Goal: Transaction & Acquisition: Register for event/course

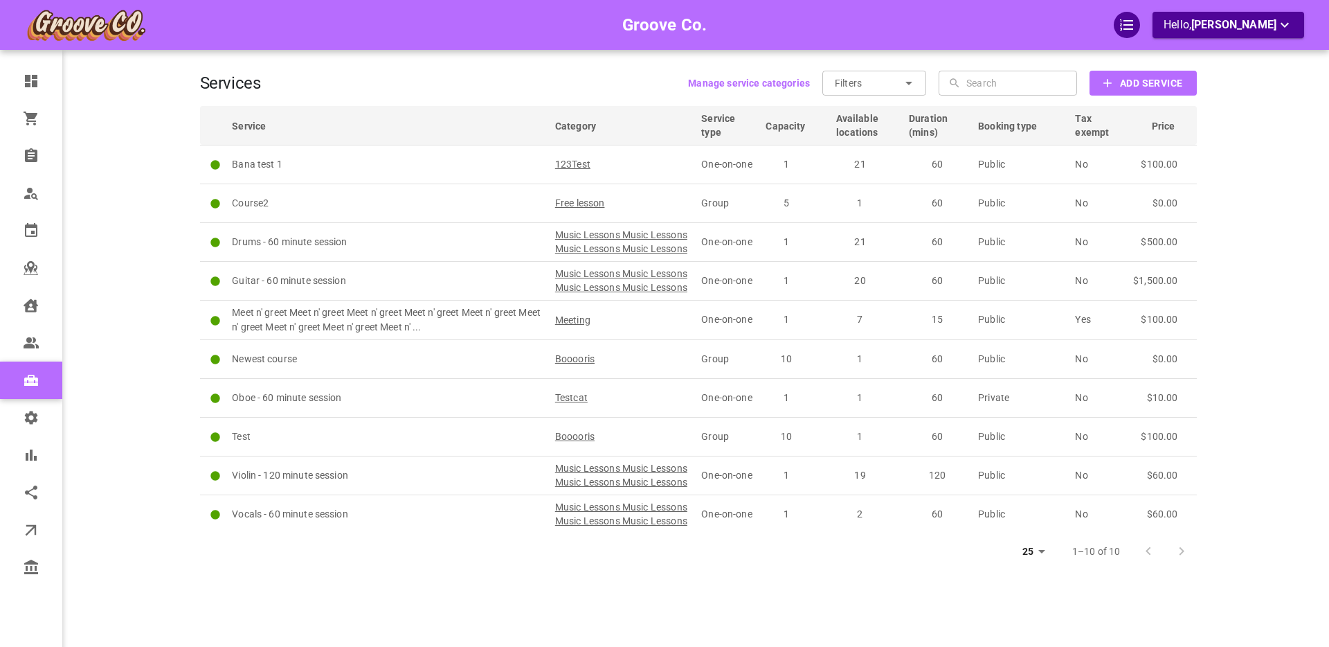
click at [153, 301] on div "Groove Co. Hello, [PERSON_NAME]" at bounding box center [146, 344] width 108 height 647
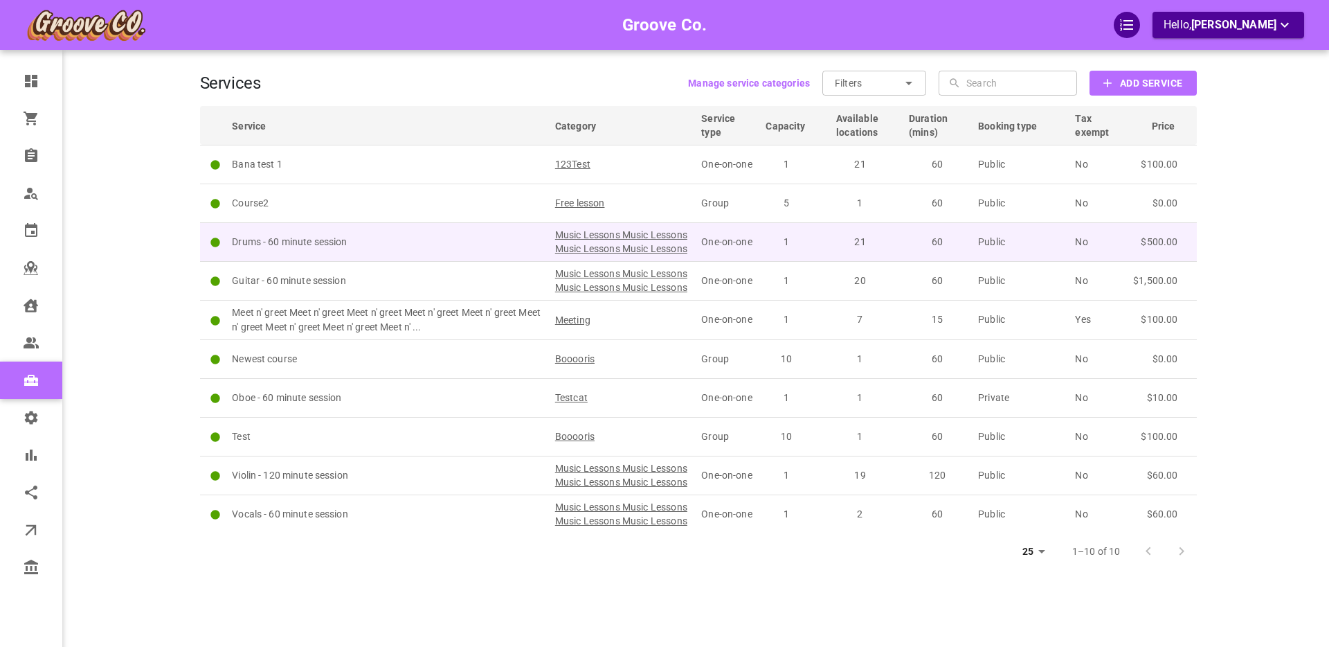
click at [409, 238] on td "Drums - 60 minute session" at bounding box center [387, 241] width 323 height 39
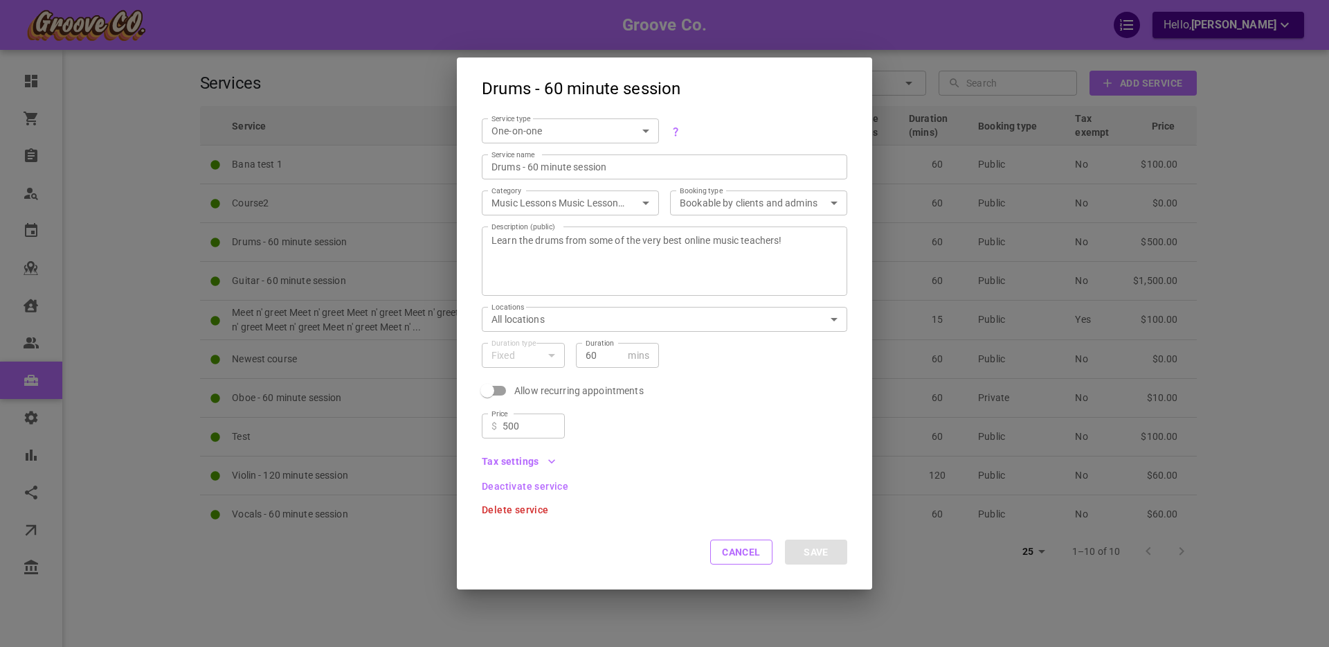
click at [555, 462] on icon "button" at bounding box center [552, 461] width 14 height 14
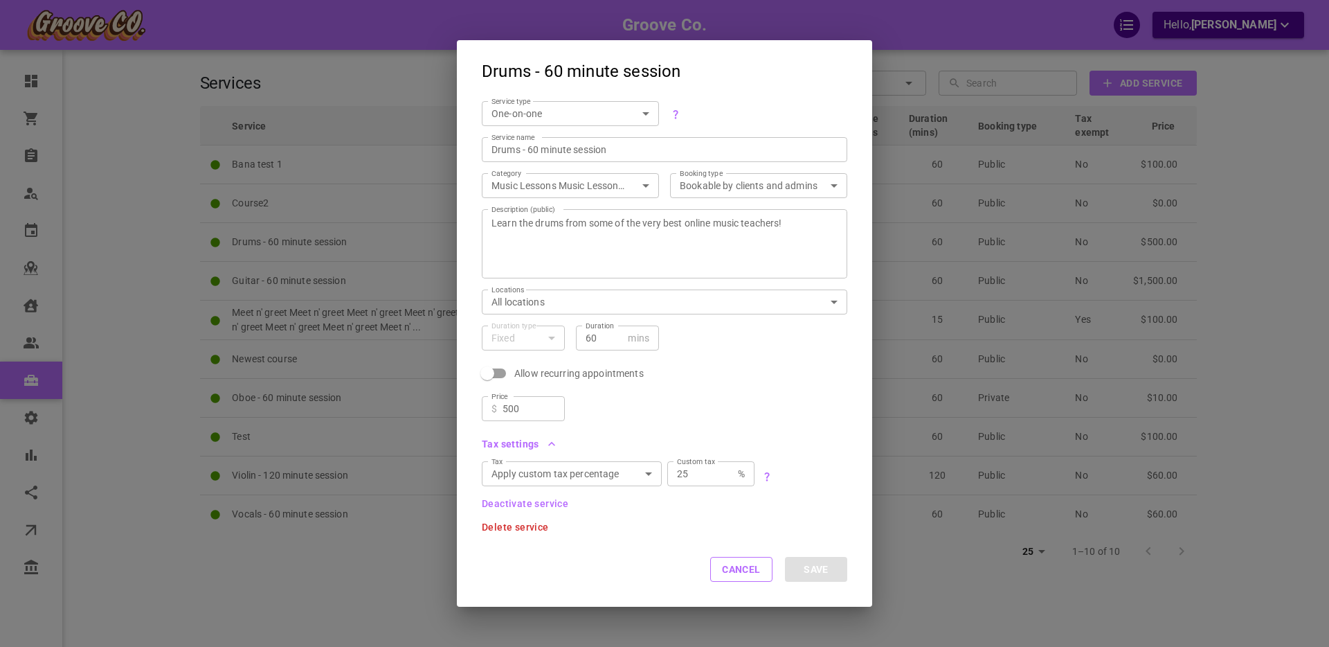
click at [553, 443] on icon "button" at bounding box center [552, 444] width 14 height 14
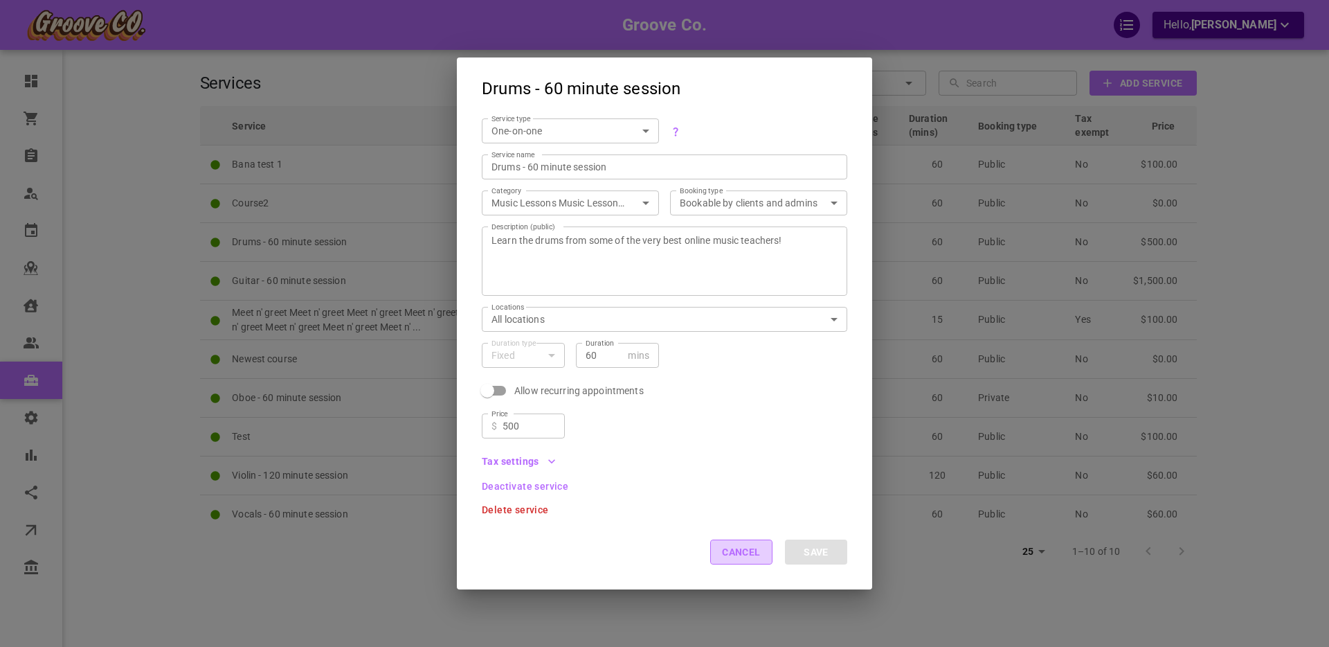
click at [738, 561] on button "Cancel" at bounding box center [741, 551] width 62 height 25
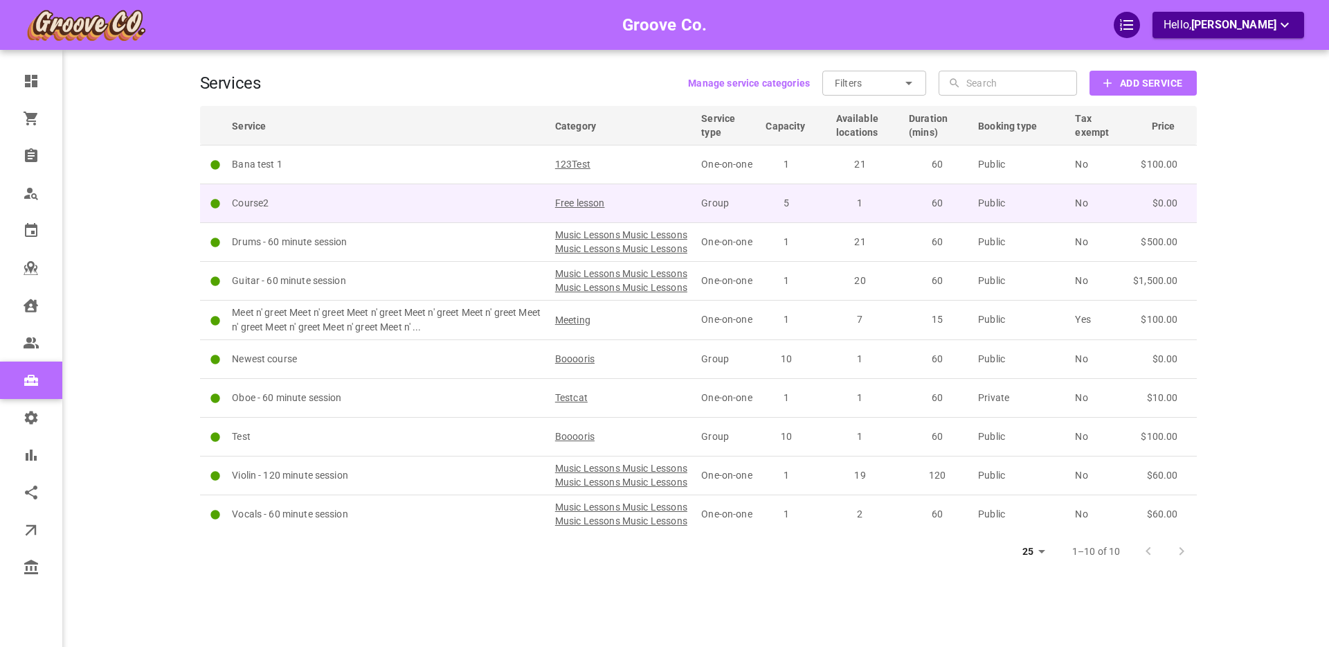
click at [395, 199] on p "Course2" at bounding box center [387, 203] width 311 height 15
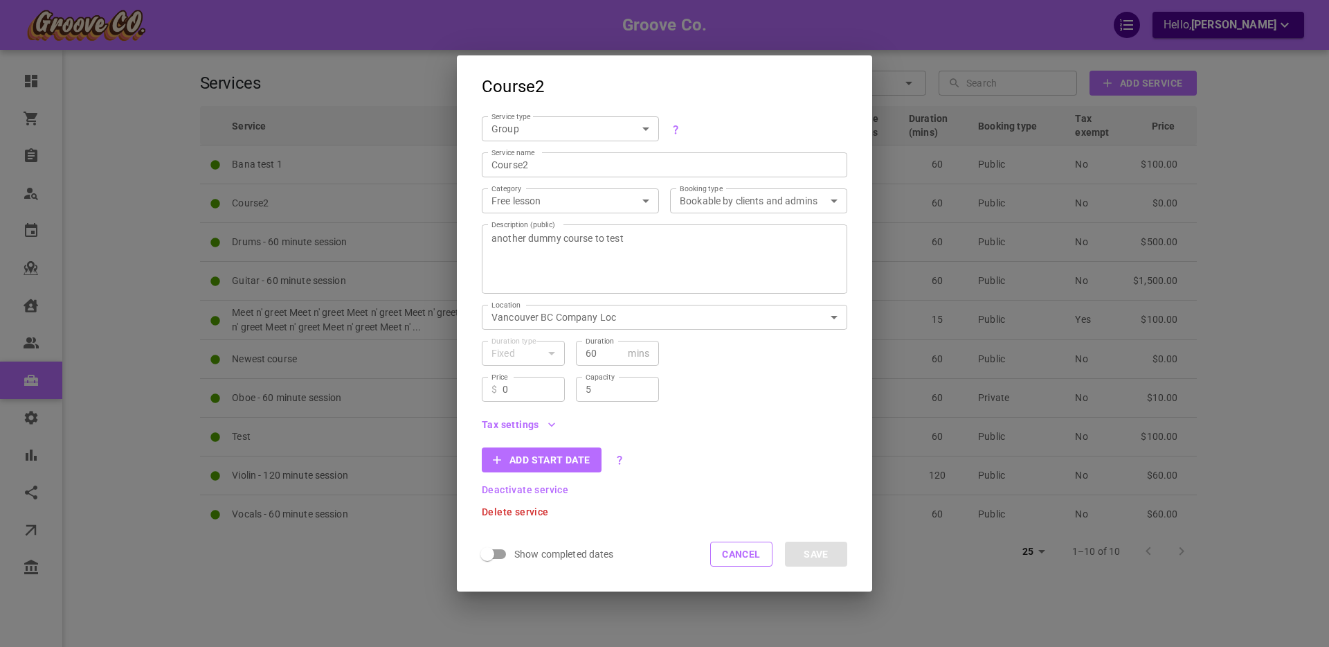
click at [550, 424] on icon "button" at bounding box center [552, 425] width 14 height 14
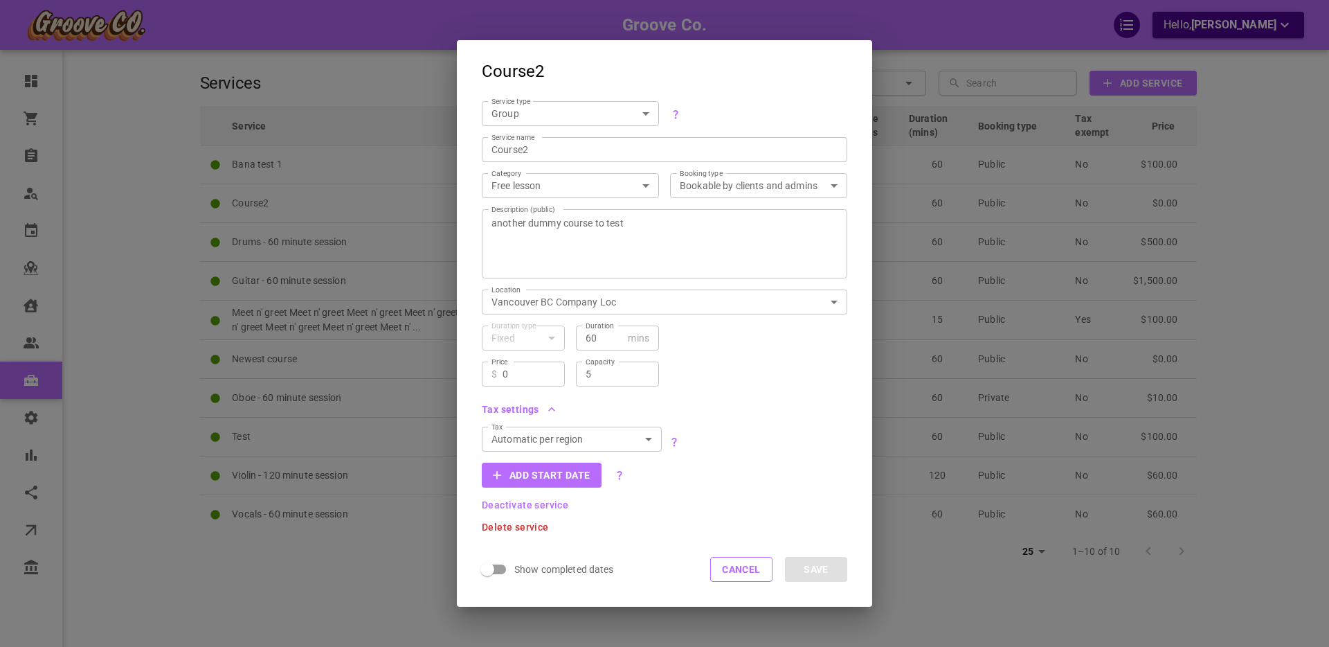
click at [551, 408] on icon "button" at bounding box center [551, 409] width 7 height 4
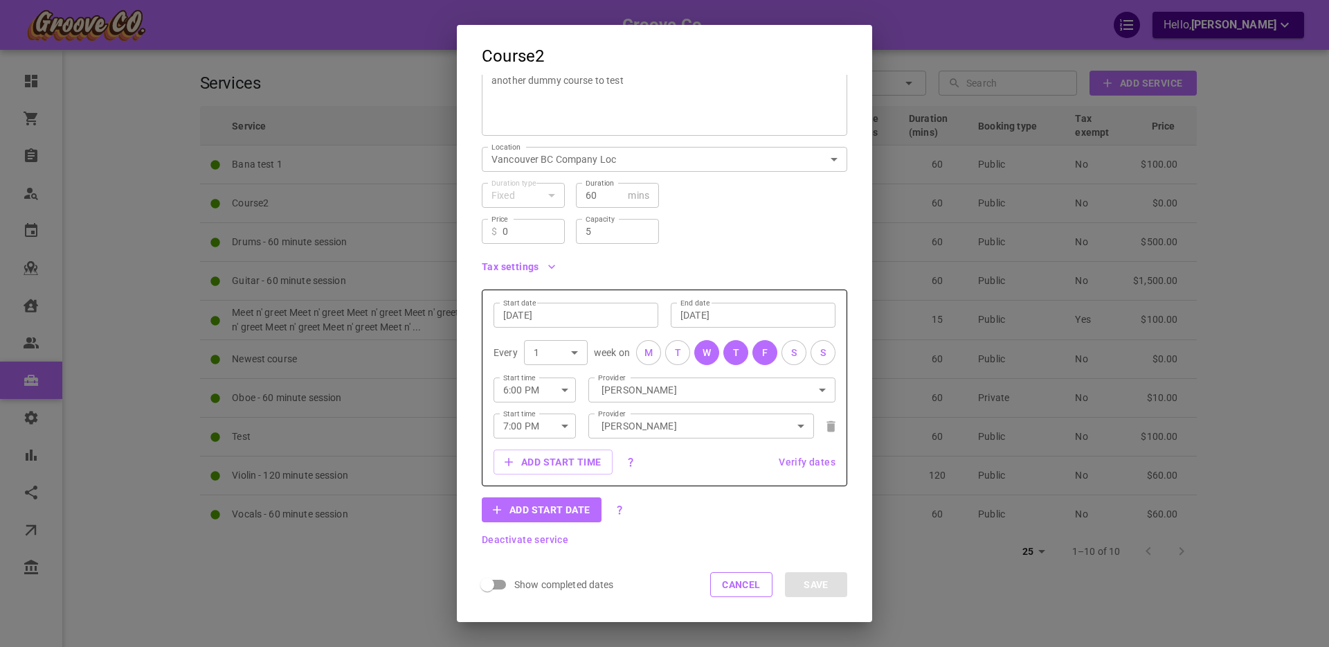
scroll to position [147, 0]
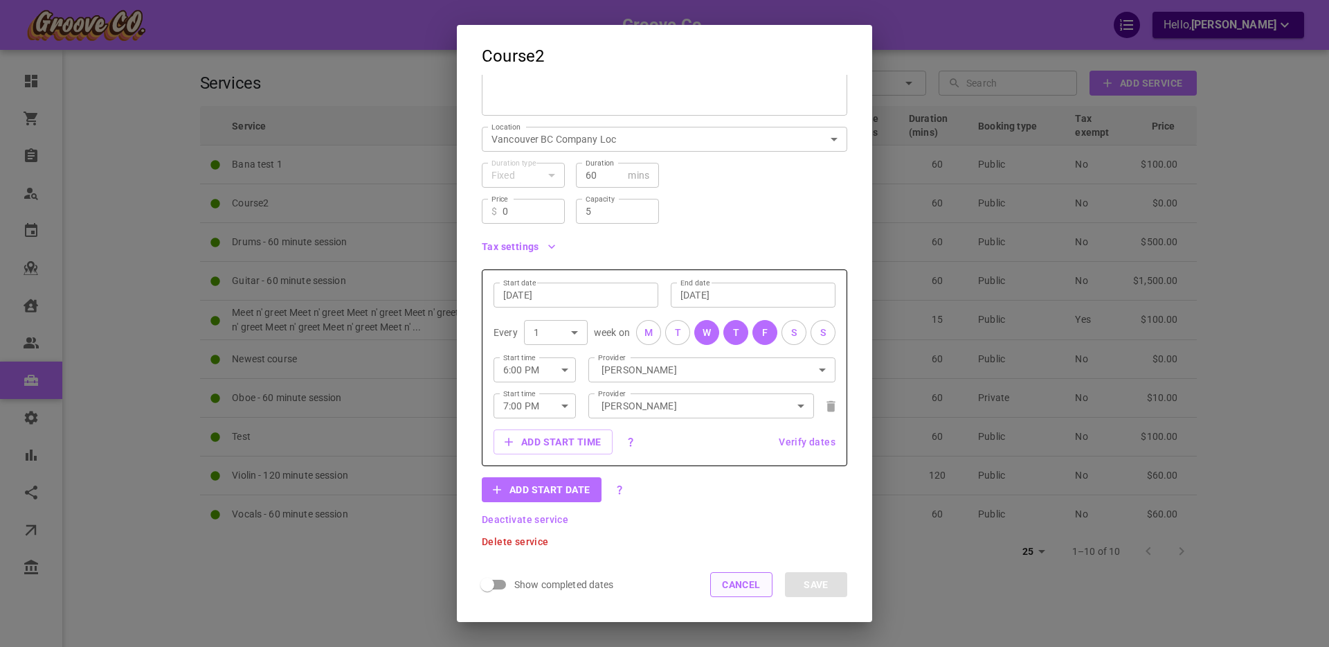
click at [726, 584] on button "Cancel" at bounding box center [741, 584] width 62 height 25
